Goal: Transaction & Acquisition: Register for event/course

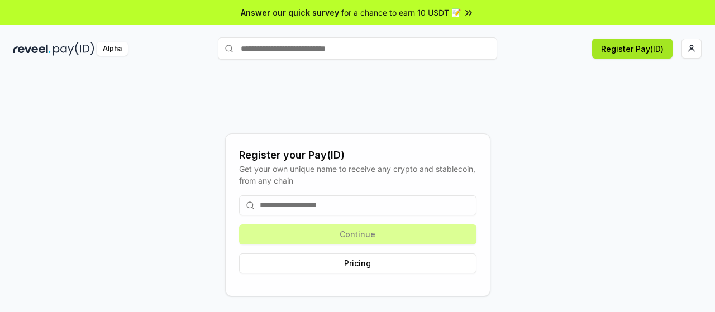
click at [655, 49] on button "Register Pay(ID)" at bounding box center [632, 49] width 80 height 20
click at [619, 50] on button "Register Pay(ID)" at bounding box center [632, 49] width 80 height 20
drag, startPoint x: 238, startPoint y: 155, endPoint x: 279, endPoint y: 155, distance: 41.3
click at [279, 155] on div "Register your Pay(ID) Get your own unique name to receive any crypto and stable…" at bounding box center [357, 214] width 265 height 163
click at [279, 155] on div "Register your Pay(ID)" at bounding box center [357, 155] width 237 height 16
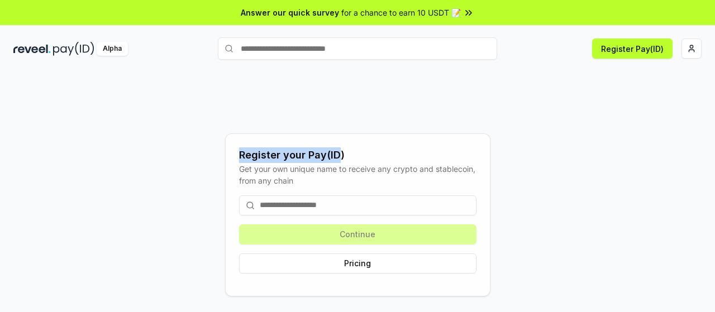
drag, startPoint x: 339, startPoint y: 154, endPoint x: 232, endPoint y: 139, distance: 108.7
click at [240, 150] on div "Register your Pay(ID)" at bounding box center [357, 155] width 237 height 16
click at [232, 139] on div "Register your Pay(ID) Get your own unique name to receive any crypto and stable…" at bounding box center [357, 214] width 265 height 163
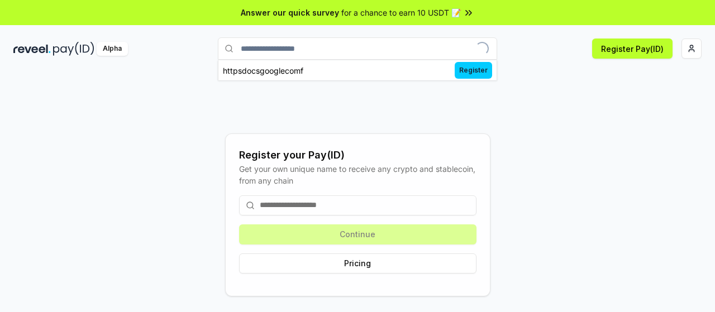
type input "**********"
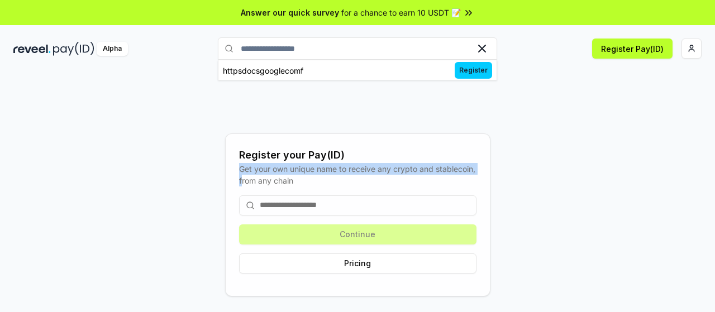
drag, startPoint x: 357, startPoint y: 149, endPoint x: 274, endPoint y: 166, distance: 85.0
click at [282, 180] on div "Register your Pay(ID) Get your own unique name to receive any crypto and stable…" at bounding box center [357, 214] width 237 height 135
click at [270, 173] on div "Get your own unique name to receive any crypto and stablecoin, from any chain" at bounding box center [357, 174] width 237 height 23
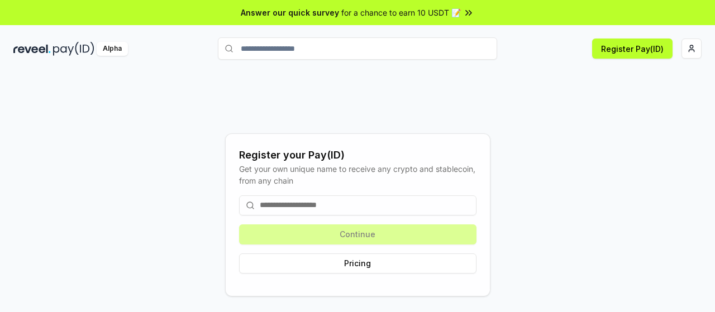
scroll to position [32, 0]
